Goal: Find specific page/section: Find specific page/section

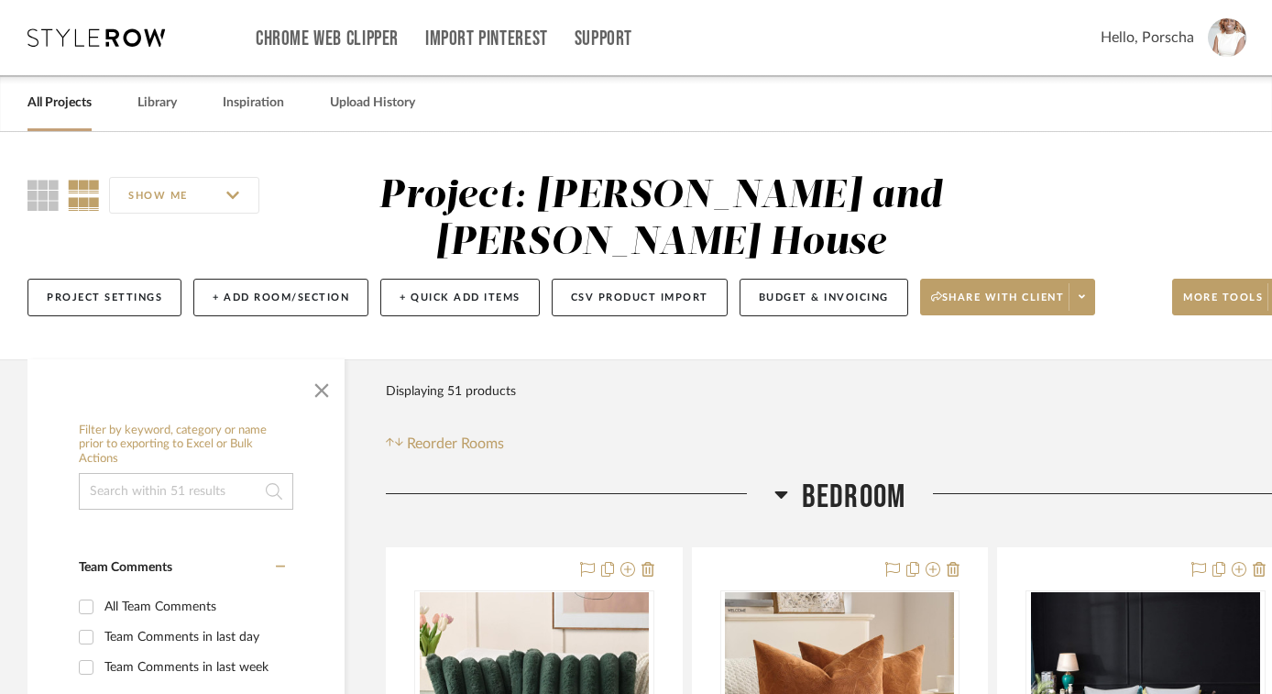
click at [115, 40] on icon at bounding box center [95, 37] width 137 height 18
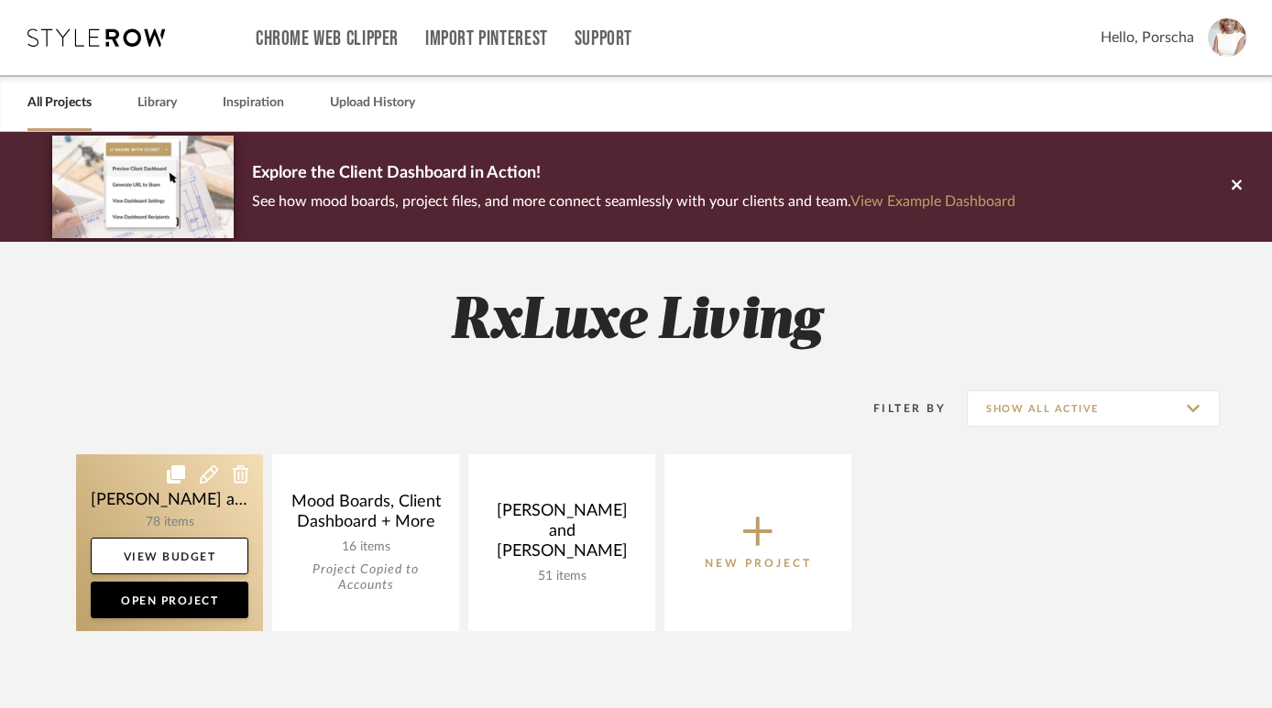
click at [194, 519] on link at bounding box center [169, 543] width 187 height 177
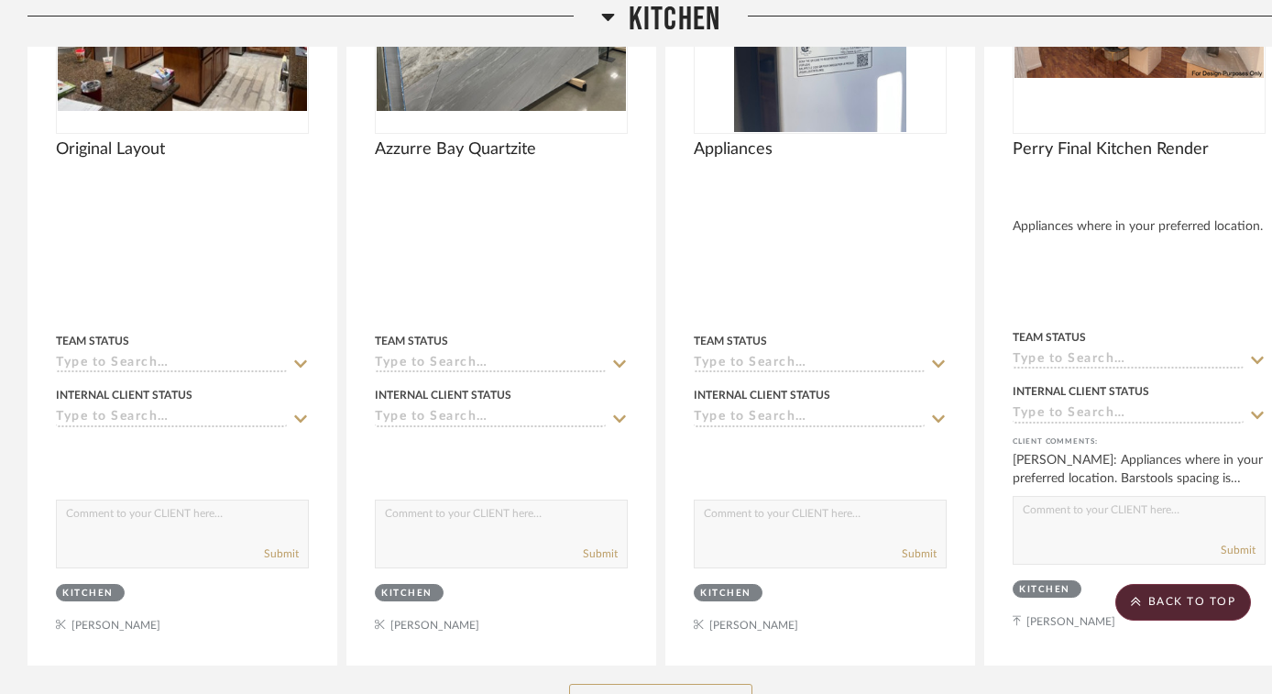
scroll to position [3638, 0]
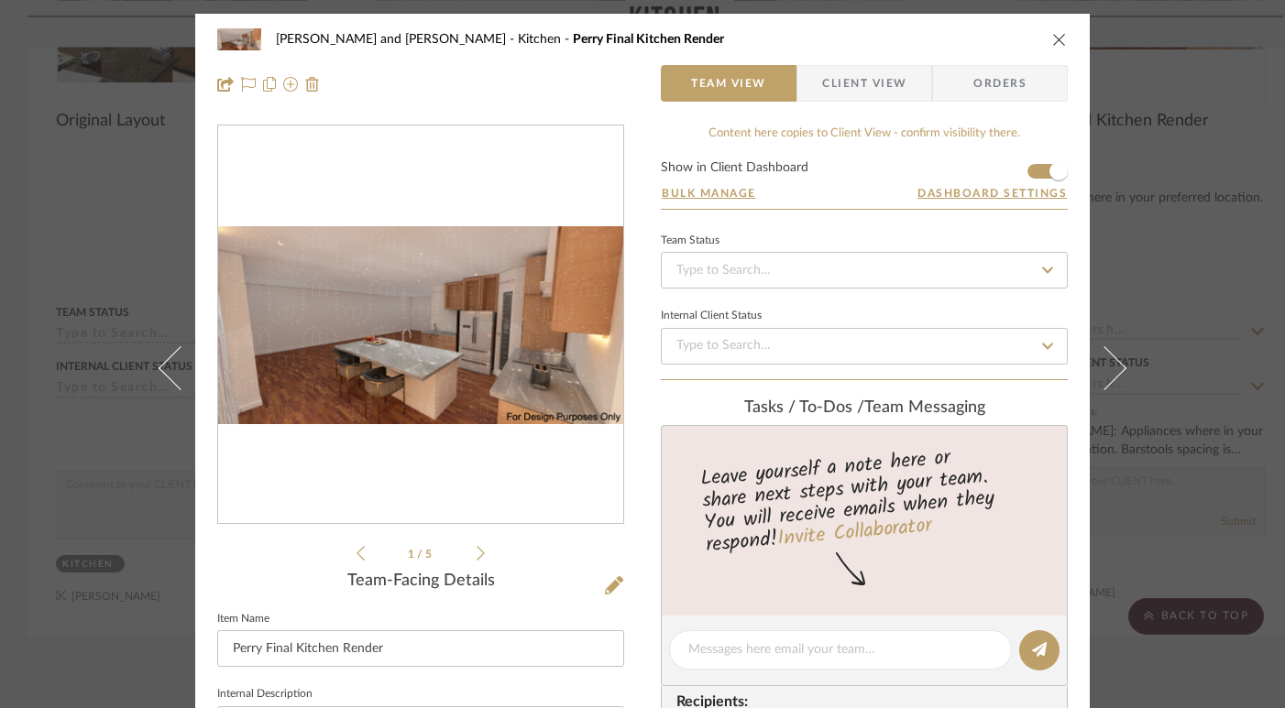
scroll to position [8, 0]
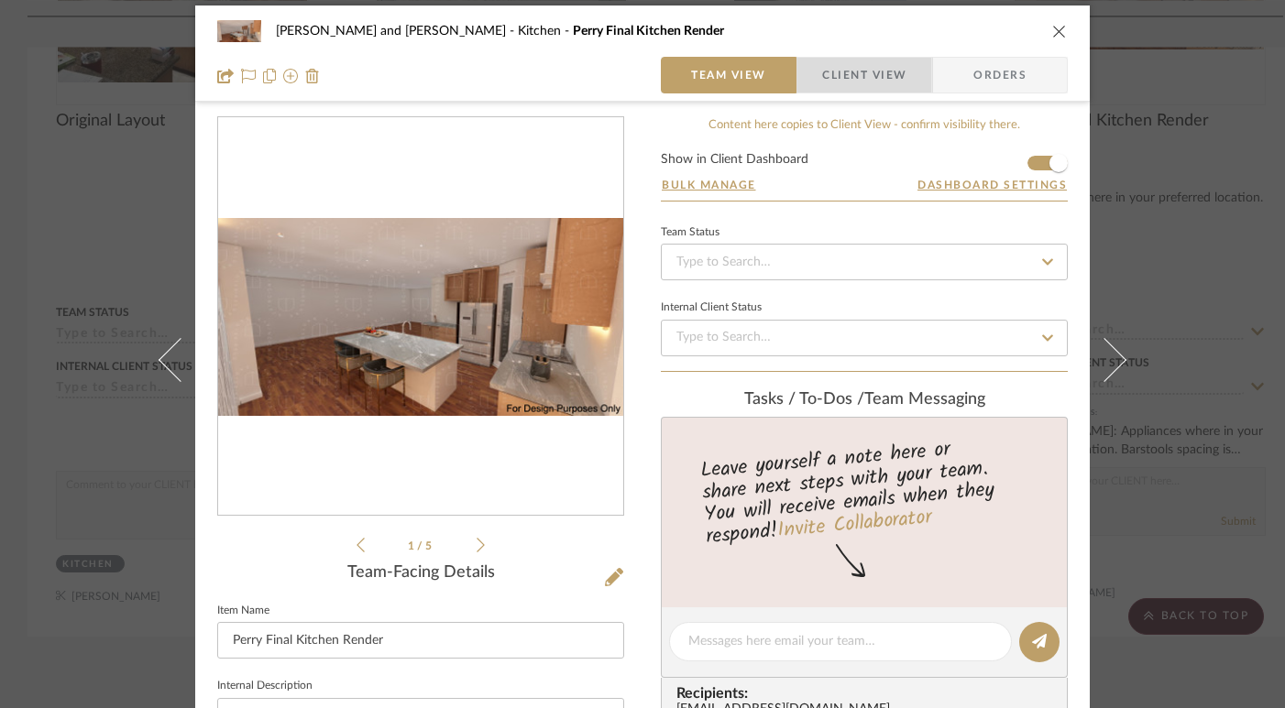
click at [871, 78] on span "Client View" at bounding box center [864, 75] width 84 height 37
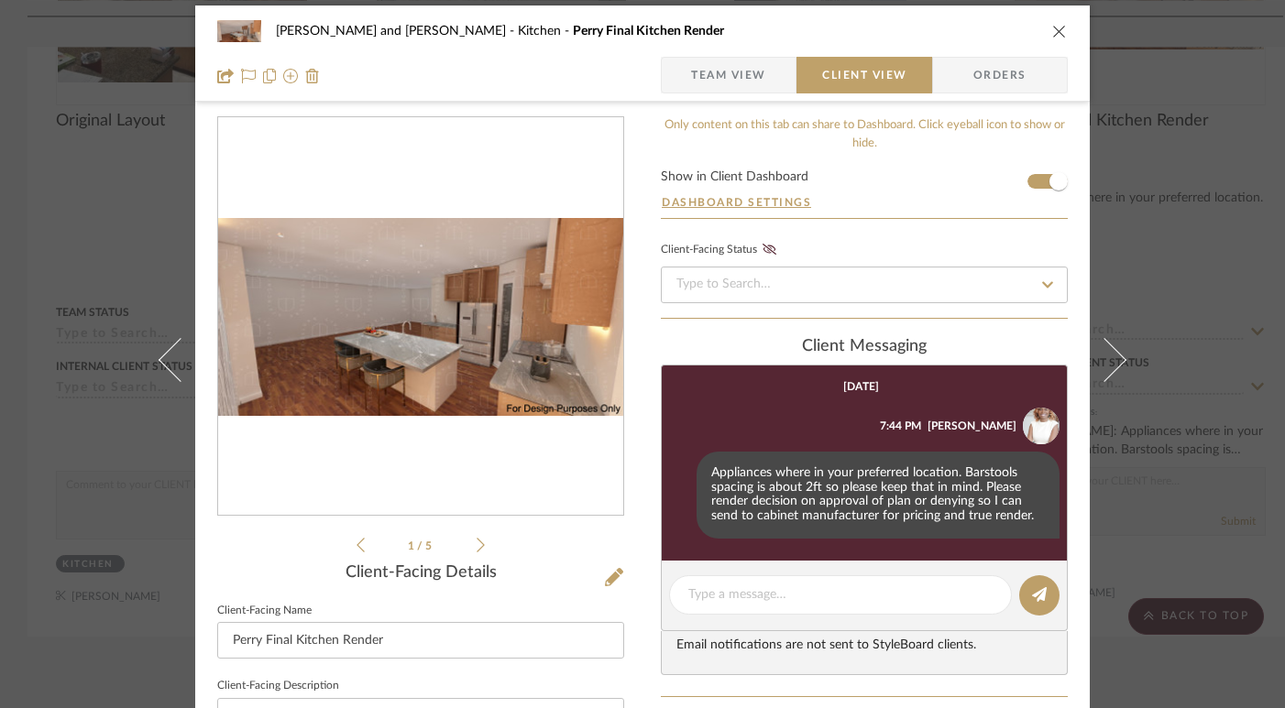
click at [1053, 35] on icon "close" at bounding box center [1059, 31] width 15 height 15
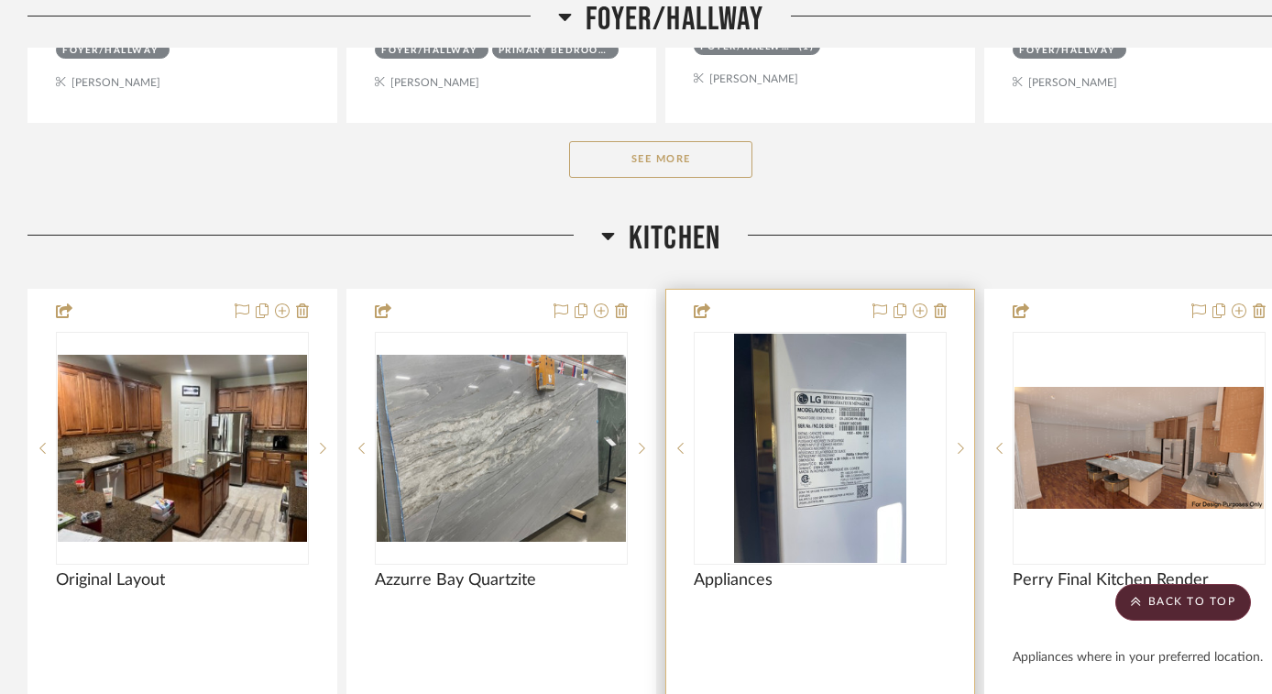
scroll to position [2906, 0]
